Goal: Transaction & Acquisition: Purchase product/service

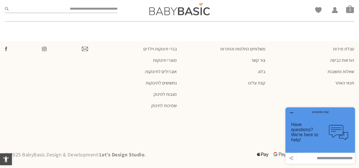
scroll to position [776, 0]
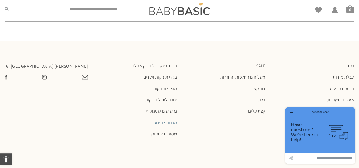
click at [164, 122] on link "מגבות לתינוק" at bounding box center [135, 123] width 83 height 6
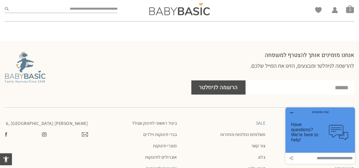
scroll to position [683, 0]
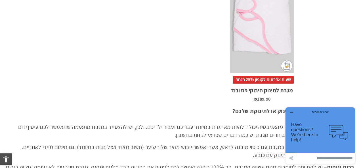
scroll to position [568, 0]
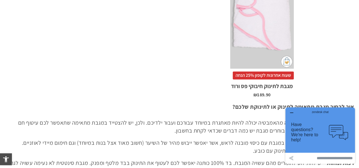
click at [272, 36] on div "x הוספה לסל" at bounding box center [262, 22] width 64 height 94
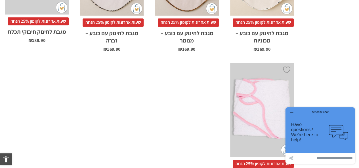
scroll to position [428, 0]
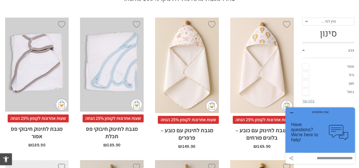
scroll to position [85, 0]
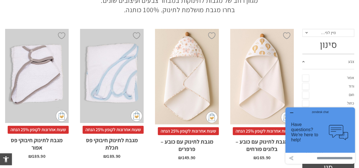
click at [194, 68] on div "x הוספה לסל" at bounding box center [187, 77] width 64 height 96
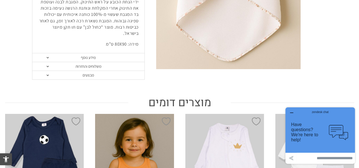
scroll to position [142, 0]
